Goal: Information Seeking & Learning: Check status

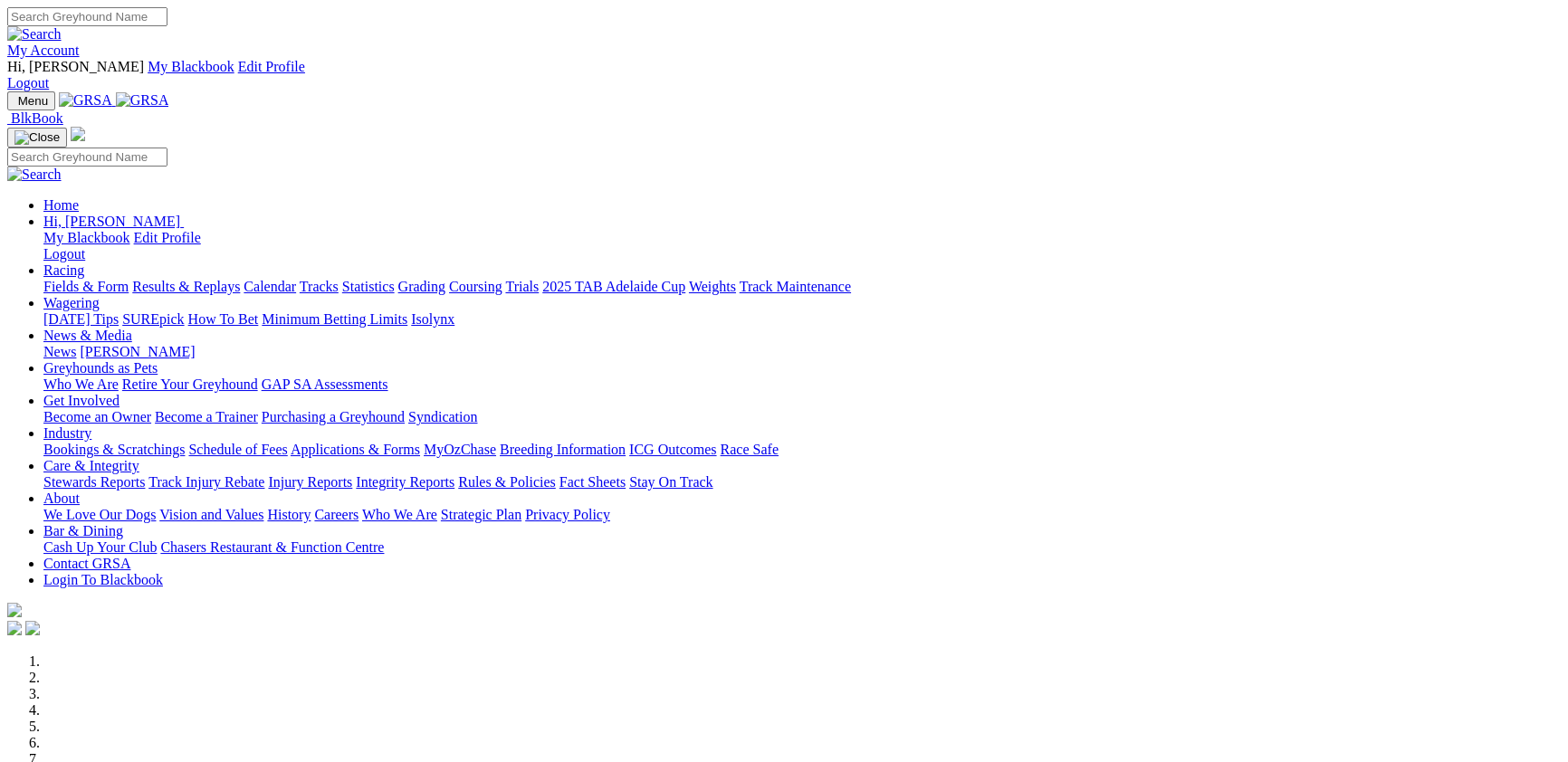
click at [240, 279] on link "Results & Replays" at bounding box center [185, 286] width 108 height 15
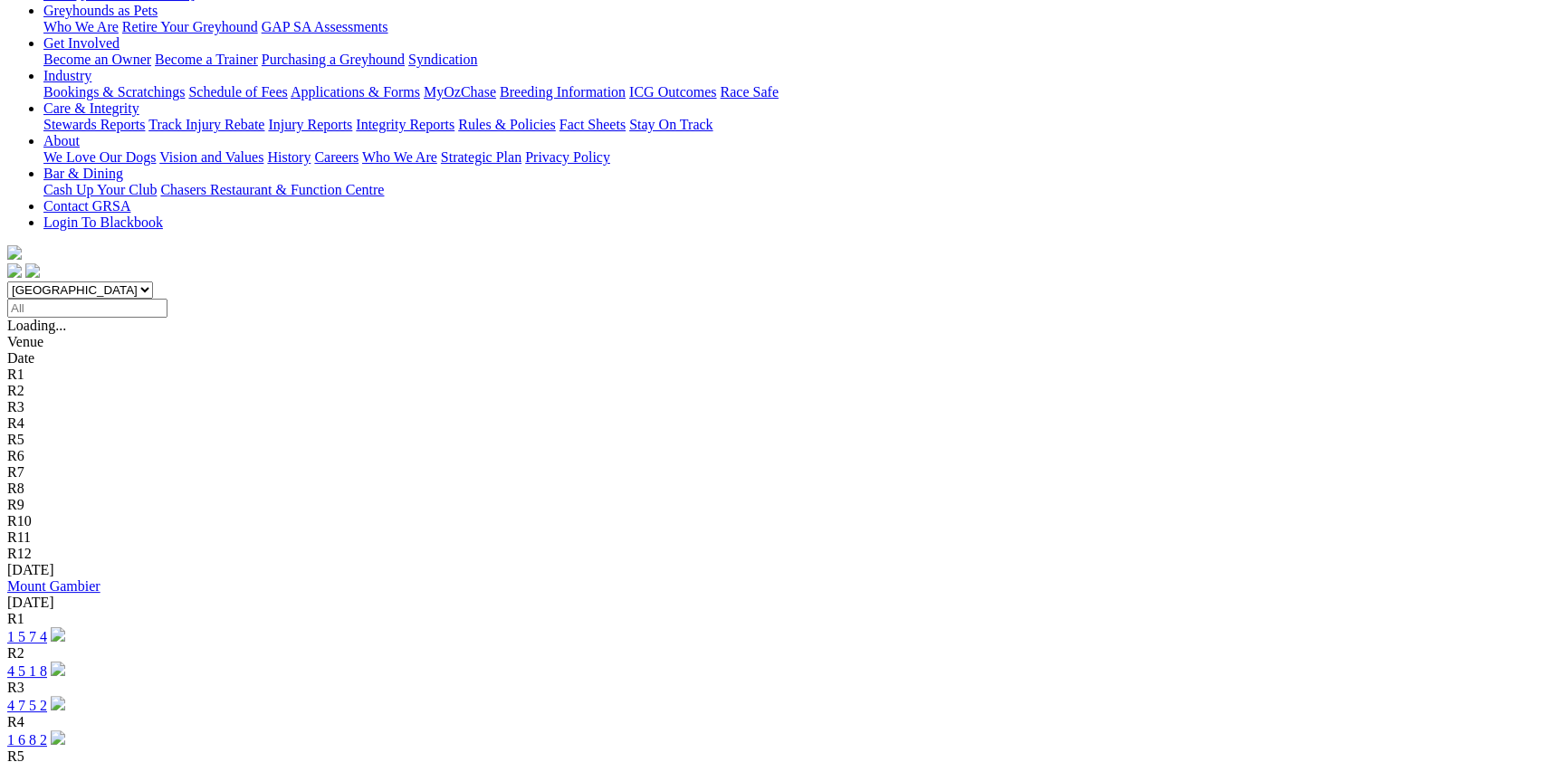
scroll to position [394, 0]
